Goal: Navigation & Orientation: Find specific page/section

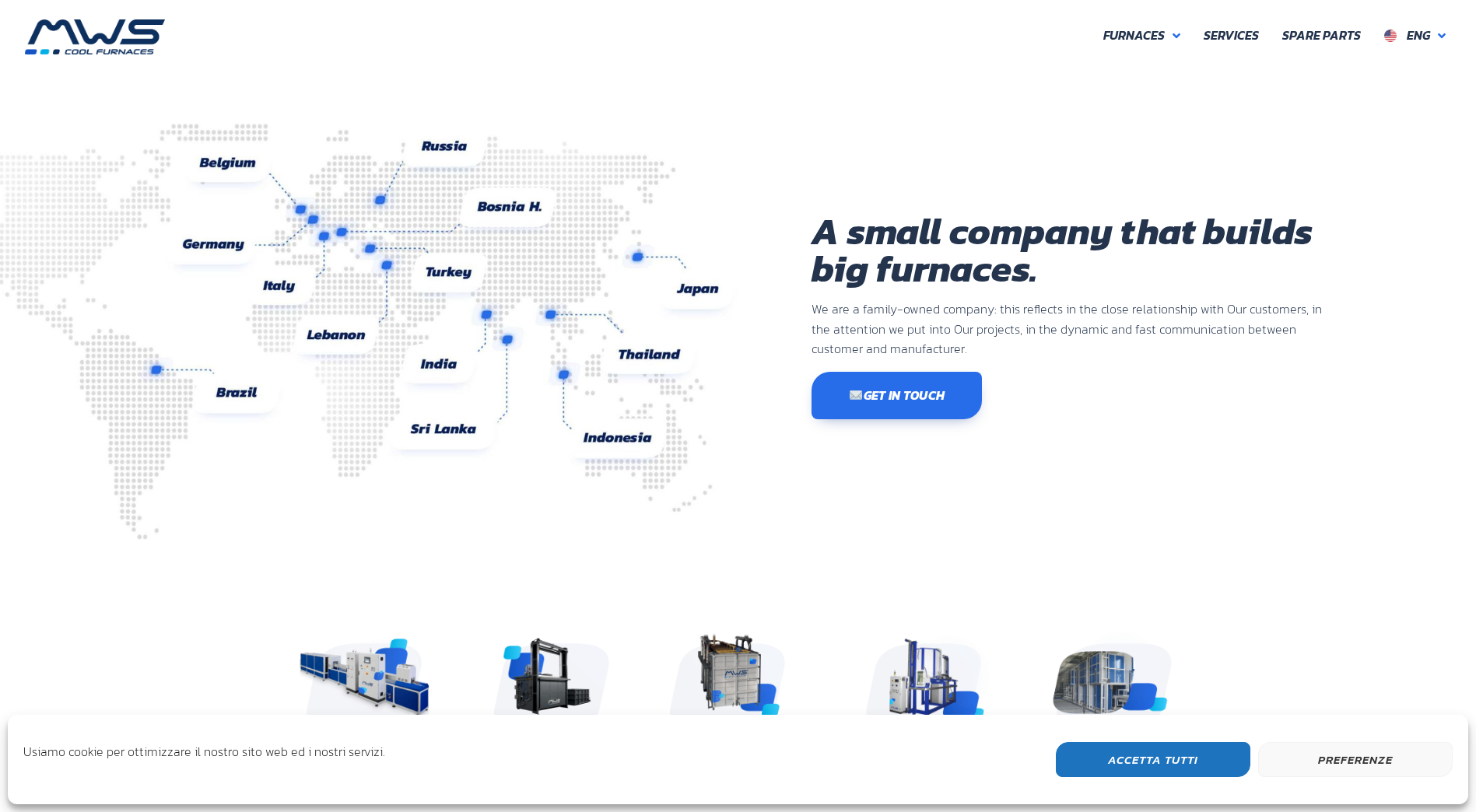
scroll to position [482, 934]
click at [1424, 33] on span "Eng" at bounding box center [1418, 35] width 24 height 19
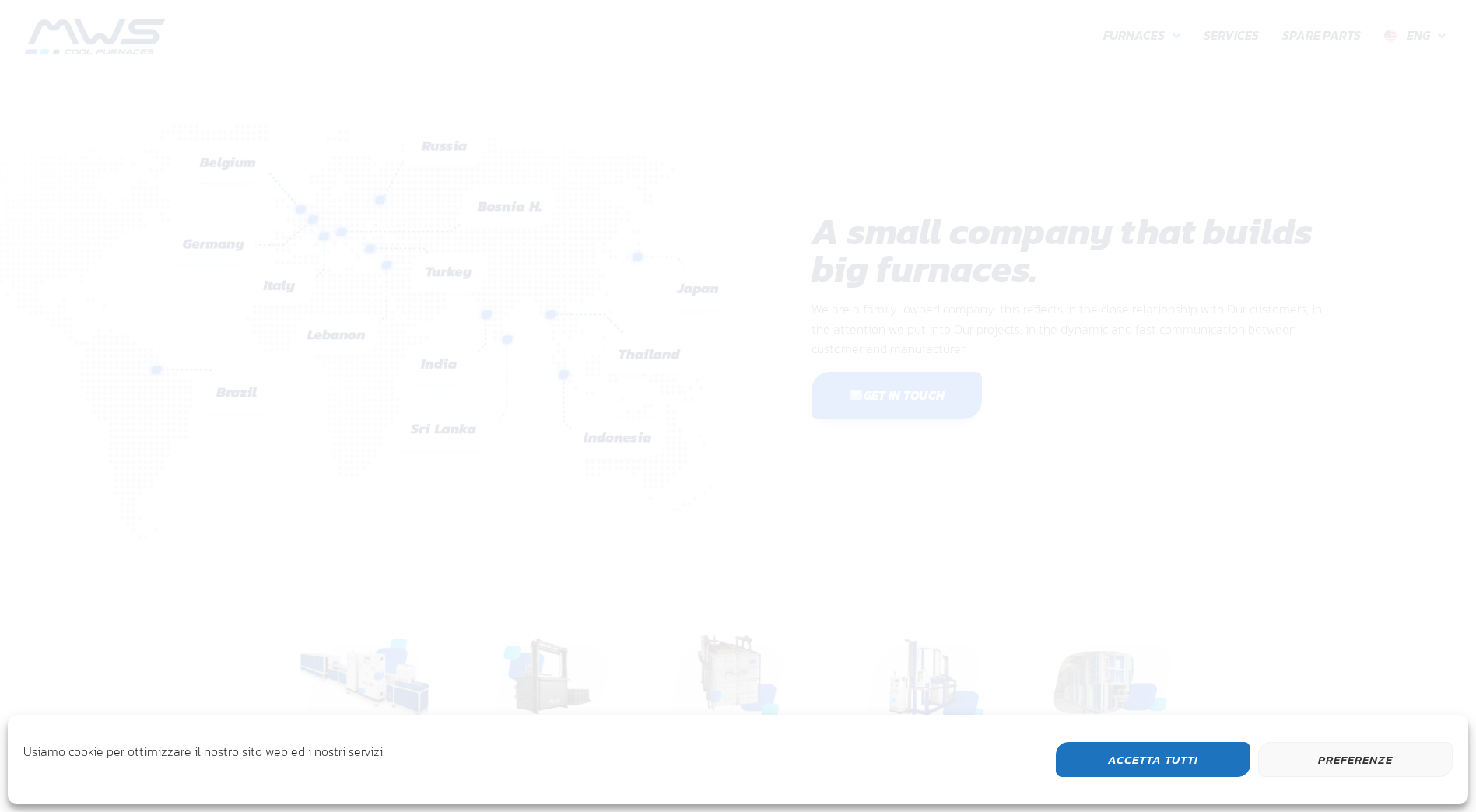
scroll to position [482, 934]
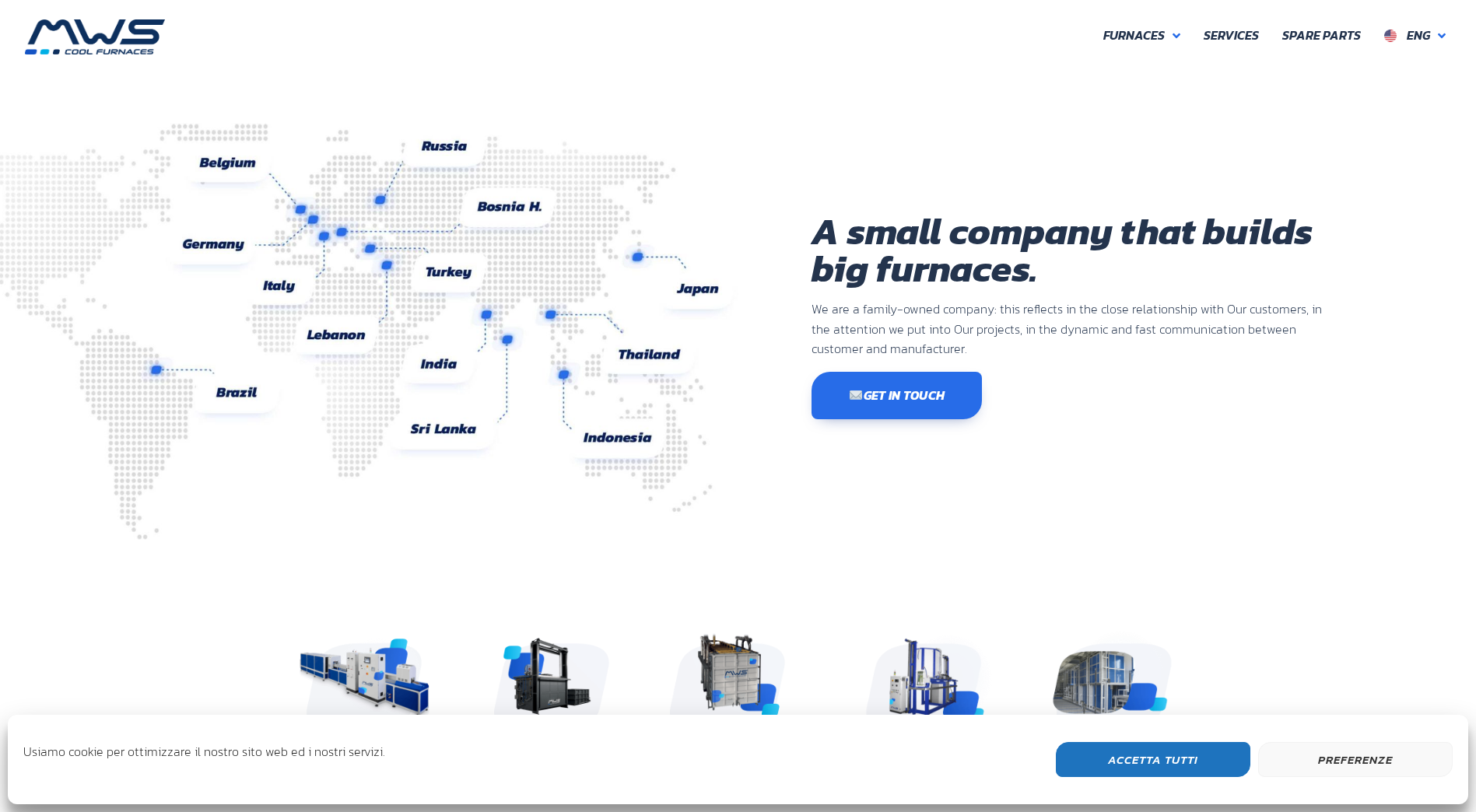
click at [1163, 764] on button "Accetta Tutti" at bounding box center [1153, 759] width 194 height 35
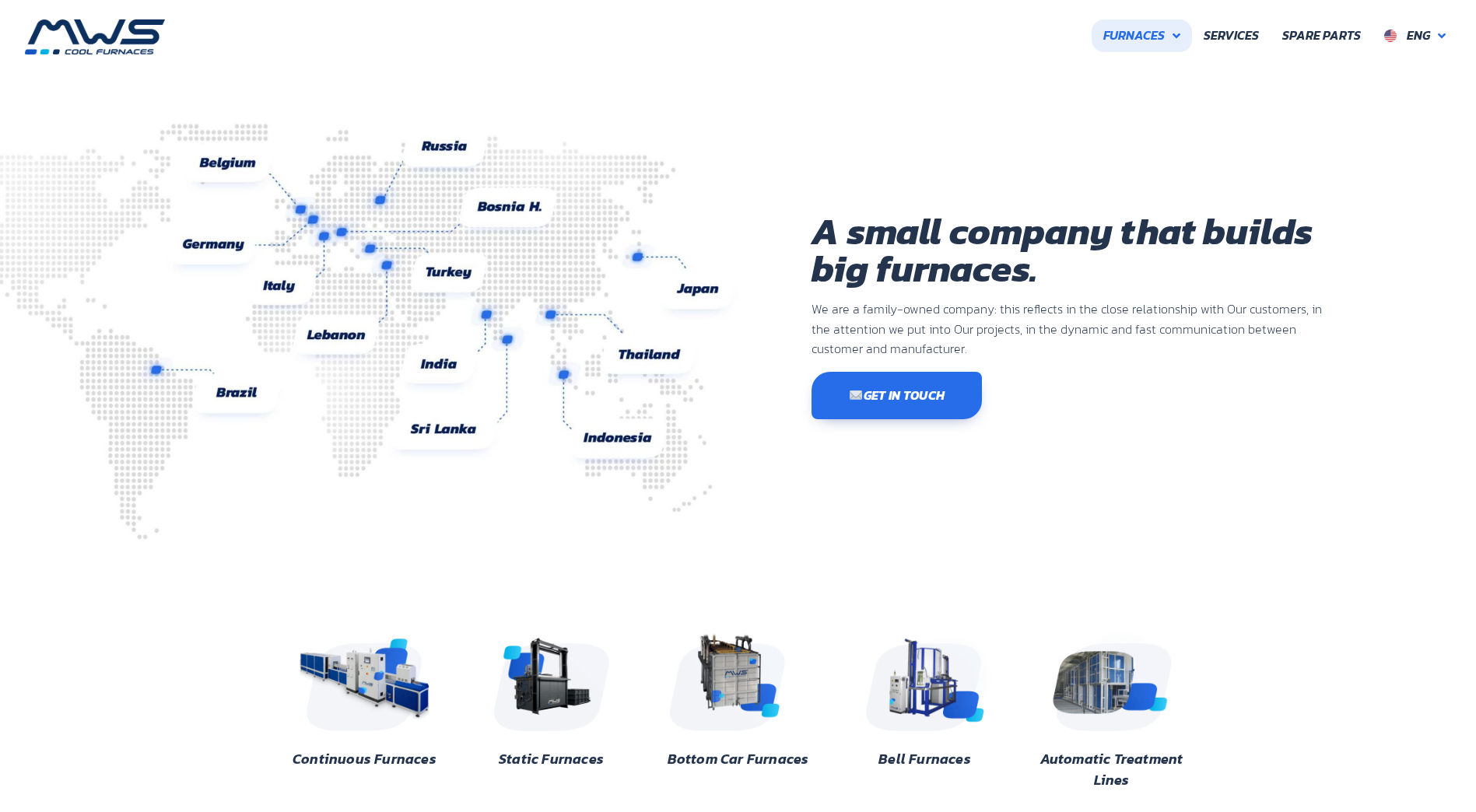
click at [1177, 27] on link "Furnaces" at bounding box center [1142, 36] width 100 height 33
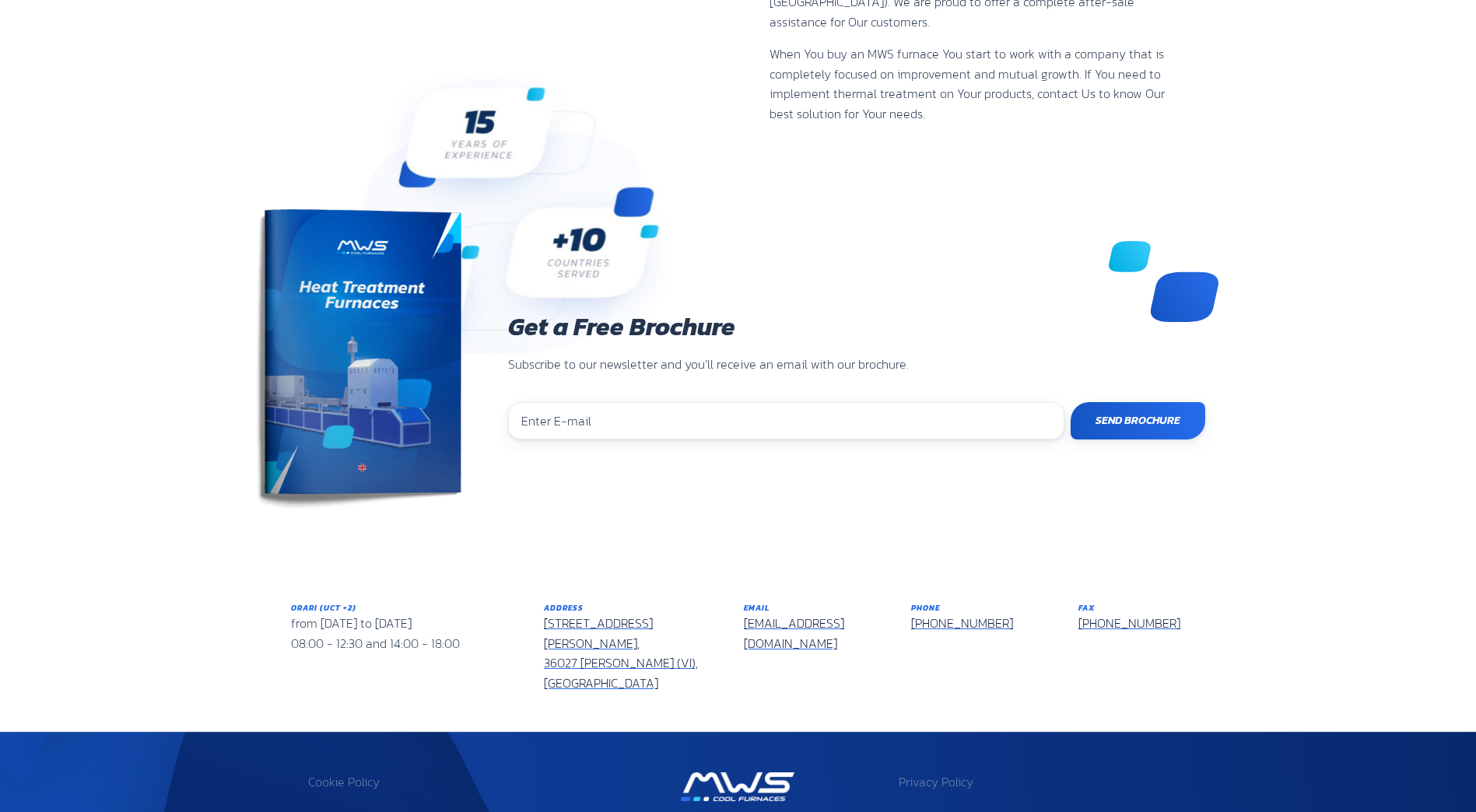
scroll to position [1242, 0]
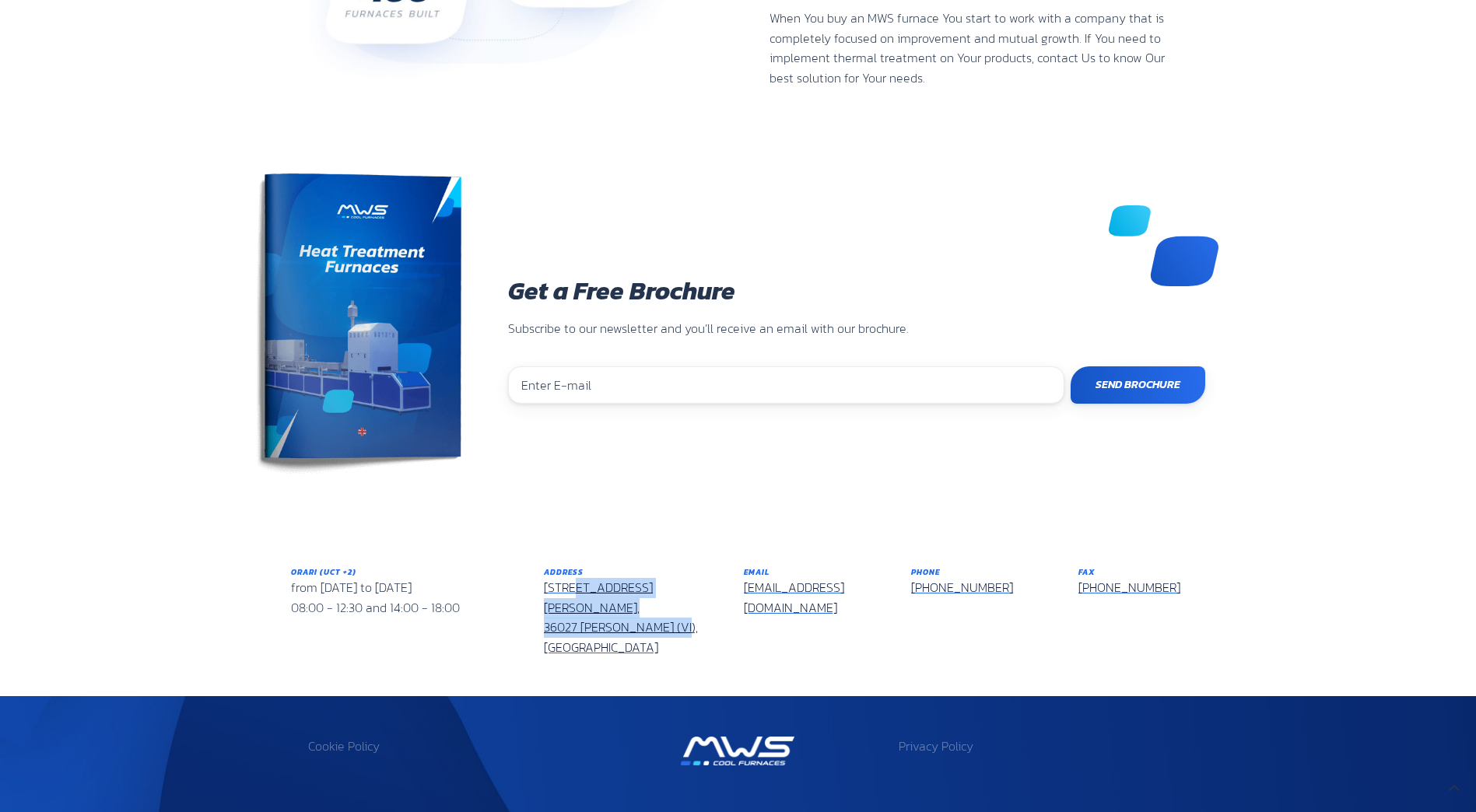
drag, startPoint x: 659, startPoint y: 592, endPoint x: 544, endPoint y: 577, distance: 116.0
click at [544, 577] on div "Address Via Don Peruzzi, 26/G, 36027 Rosà (VI), Italy" at bounding box center [632, 611] width 177 height 91
drag, startPoint x: 544, startPoint y: 577, endPoint x: 591, endPoint y: 574, distance: 47.1
click at [591, 578] on link "Via Don Peruzzi, 26/G, 36027 Rosà (VI), Italy" at bounding box center [621, 617] width 154 height 79
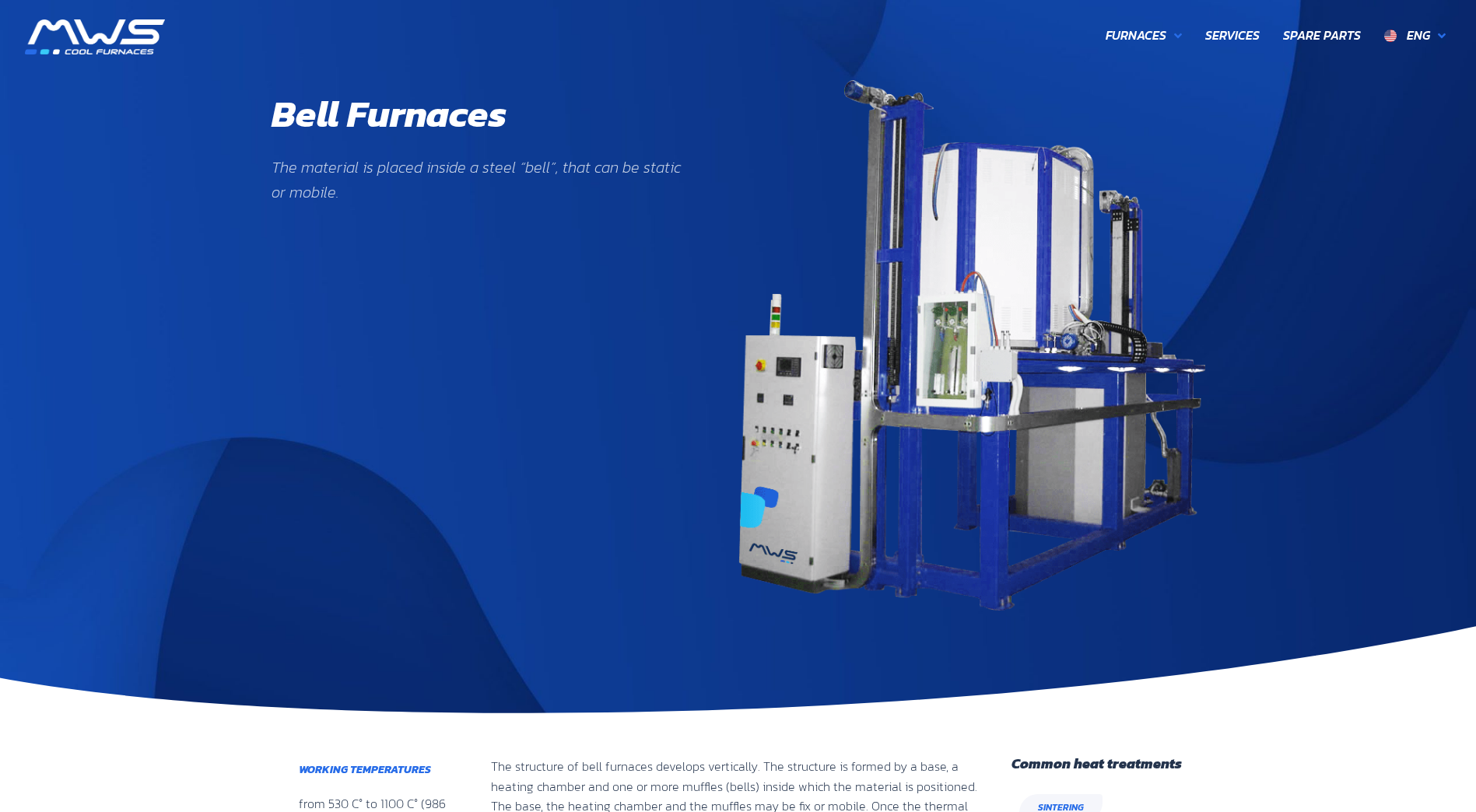
scroll to position [557, 189]
